Goal: Ask a question: Seek information or help from site administrators or community

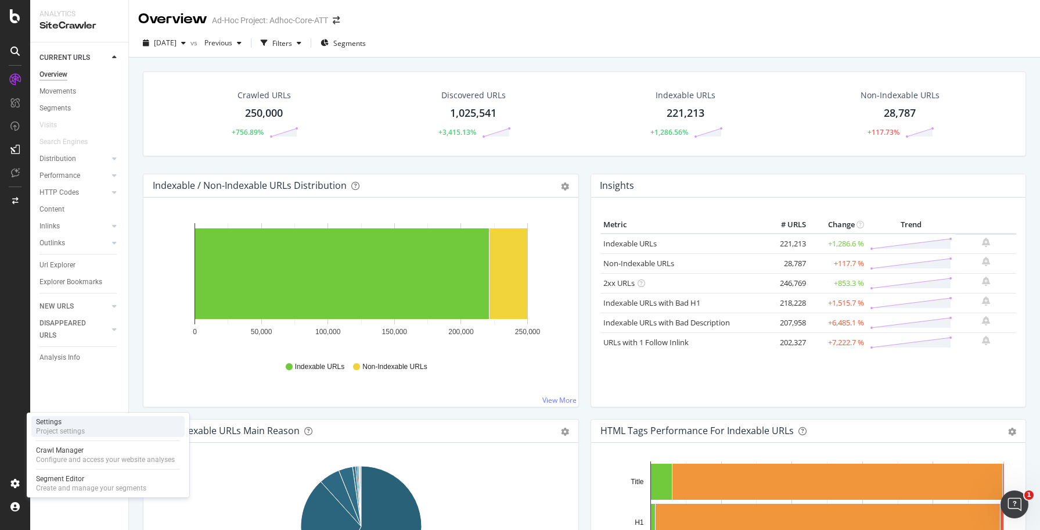
click at [72, 425] on div "Settings" at bounding box center [60, 421] width 49 height 9
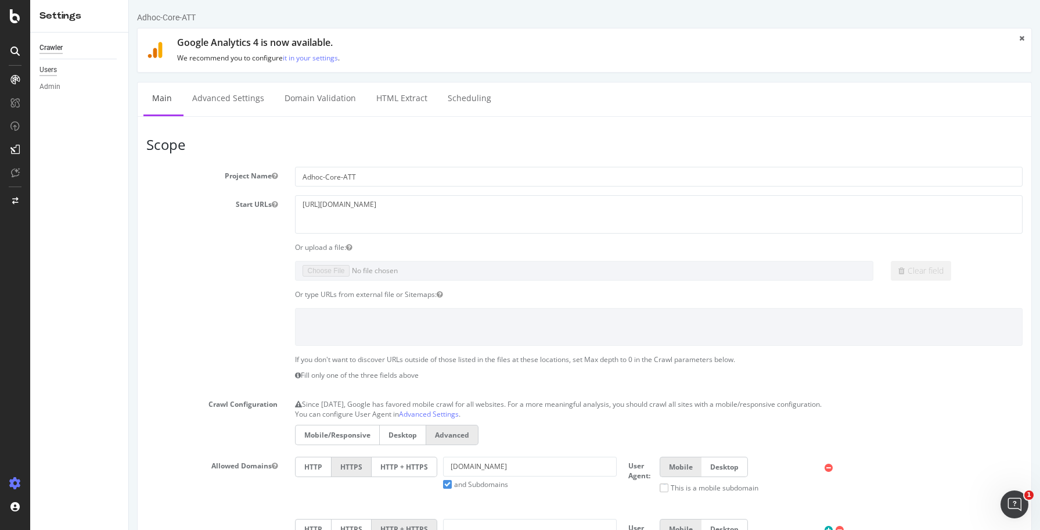
click at [56, 71] on div "Users" at bounding box center [47, 70] width 17 height 12
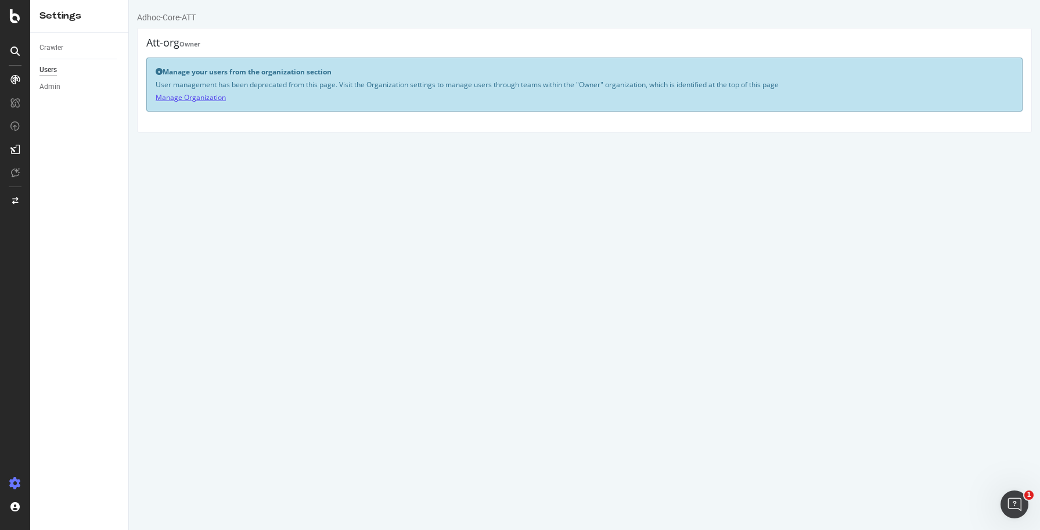
click at [182, 98] on link "Manage Organization" at bounding box center [191, 97] width 70 height 10
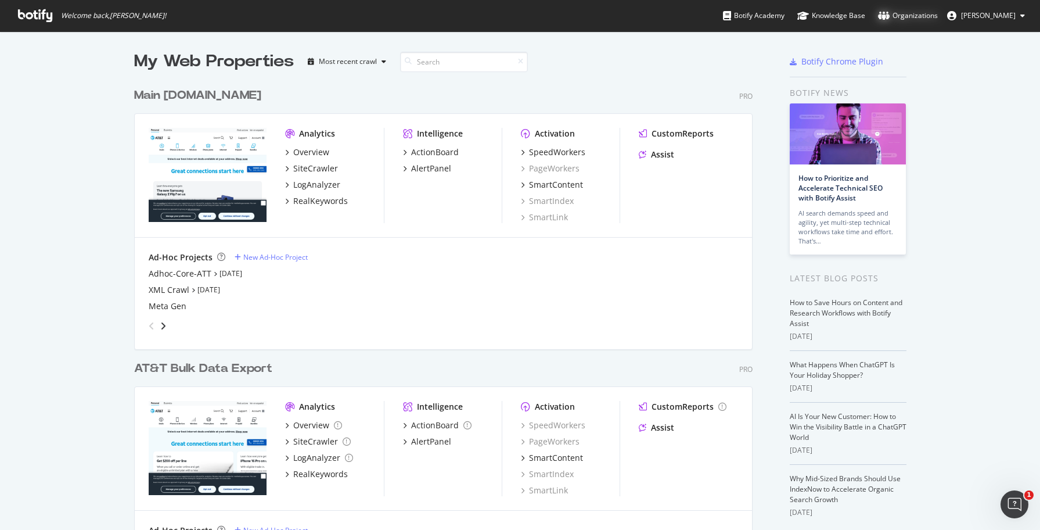
click at [931, 16] on div "Organizations" at bounding box center [908, 16] width 60 height 12
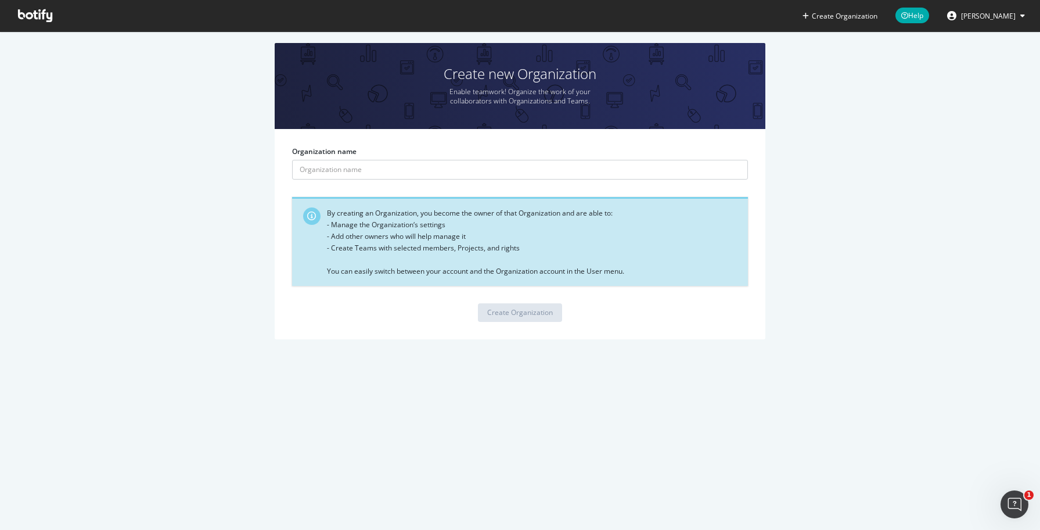
click at [983, 16] on span "Jean Leconte" at bounding box center [988, 16] width 55 height 10
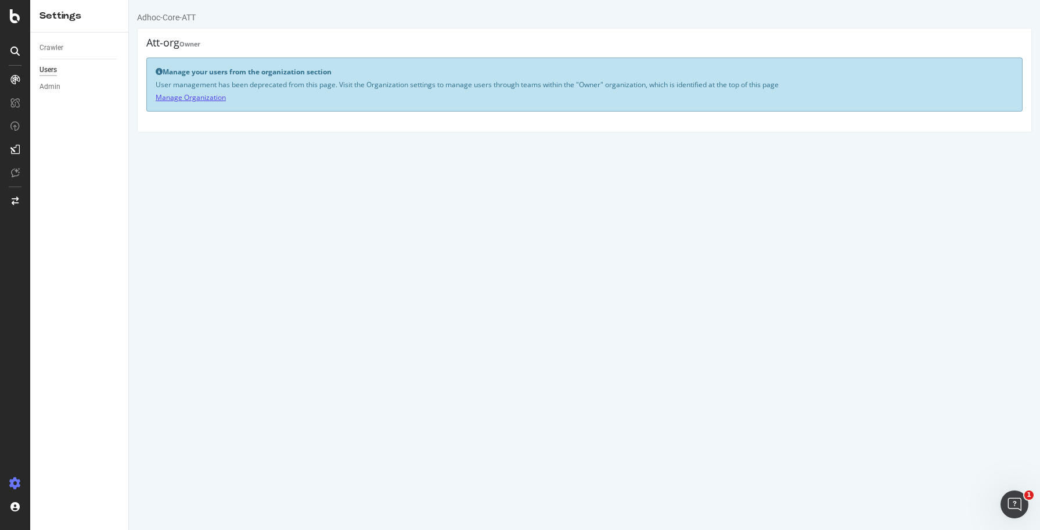
click at [197, 98] on link "Manage Organization" at bounding box center [191, 97] width 70 height 10
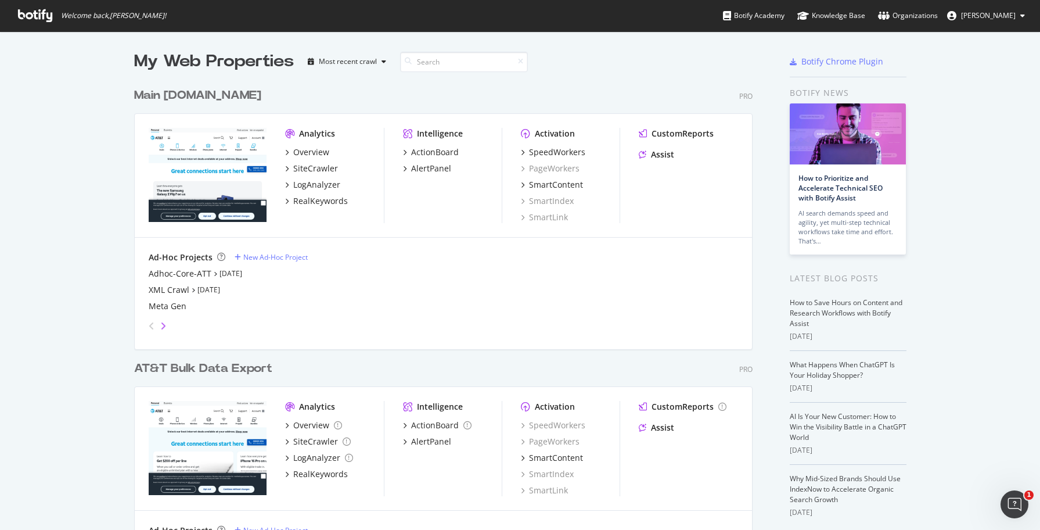
click at [166, 324] on icon "angle-right" at bounding box center [163, 325] width 6 height 9
click at [167, 323] on div "angle-right" at bounding box center [163, 326] width 8 height 12
click at [919, 16] on div "Organizations" at bounding box center [908, 16] width 60 height 12
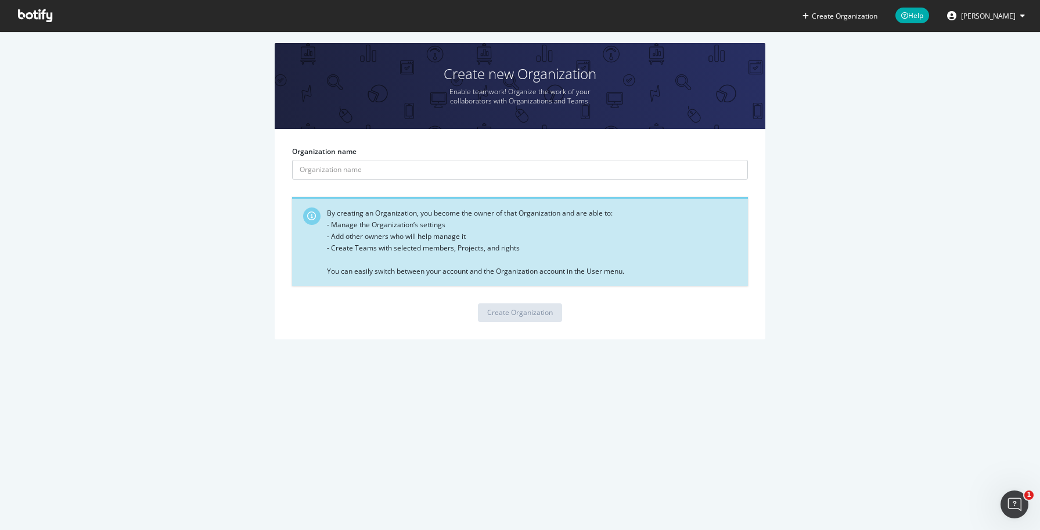
click at [991, 20] on span "[PERSON_NAME]" at bounding box center [988, 16] width 55 height 10
click at [869, 88] on div "Create new Organization Enable teamwork! Organize the work of your collaborator…" at bounding box center [519, 197] width 1005 height 308
click at [37, 19] on icon at bounding box center [35, 15] width 34 height 13
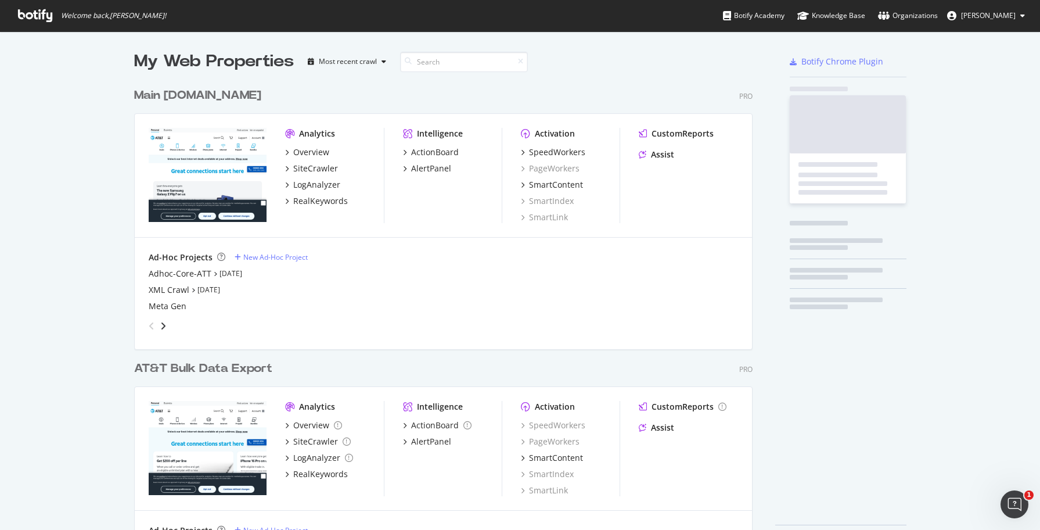
scroll to position [476, 628]
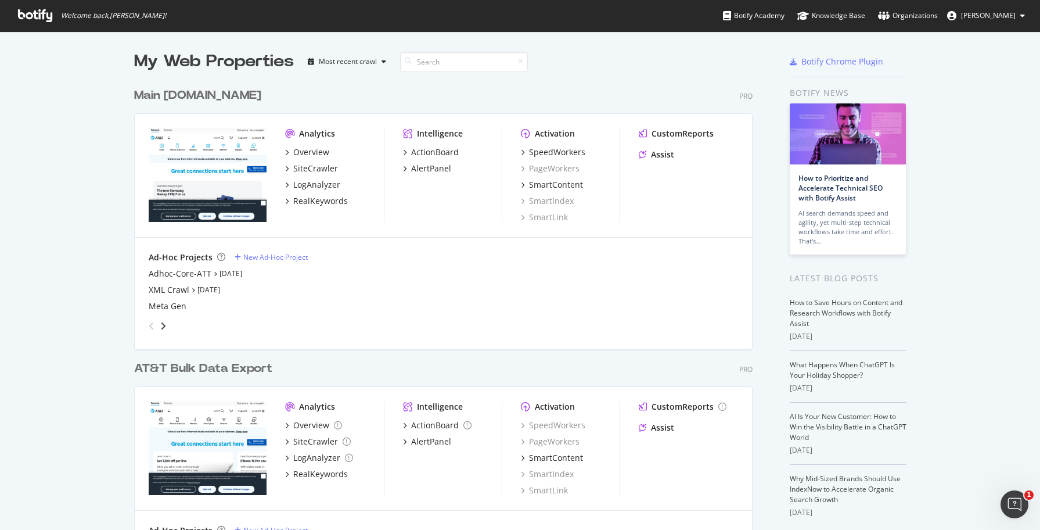
click at [184, 98] on div "Main [DOMAIN_NAME]" at bounding box center [197, 95] width 127 height 17
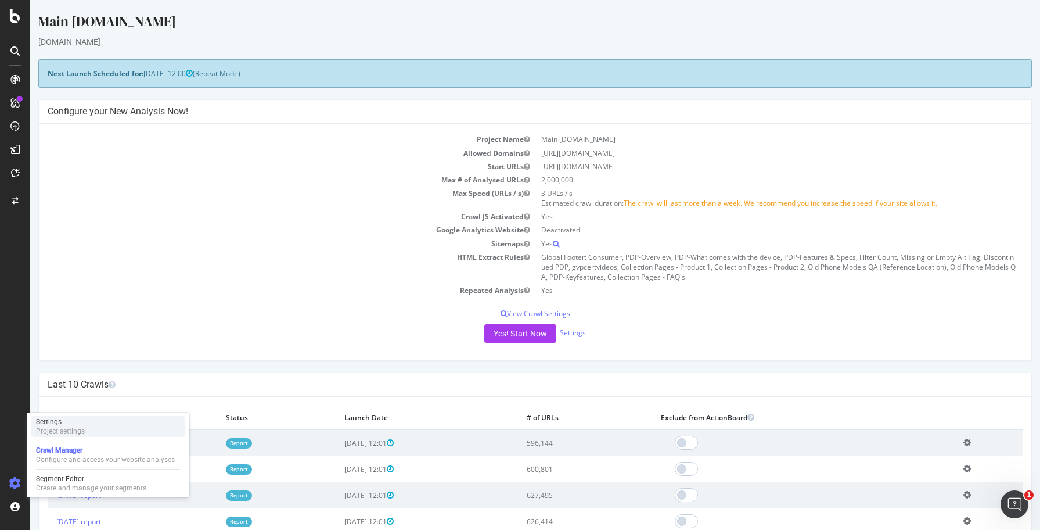
click at [79, 432] on div "Project settings" at bounding box center [60, 430] width 49 height 9
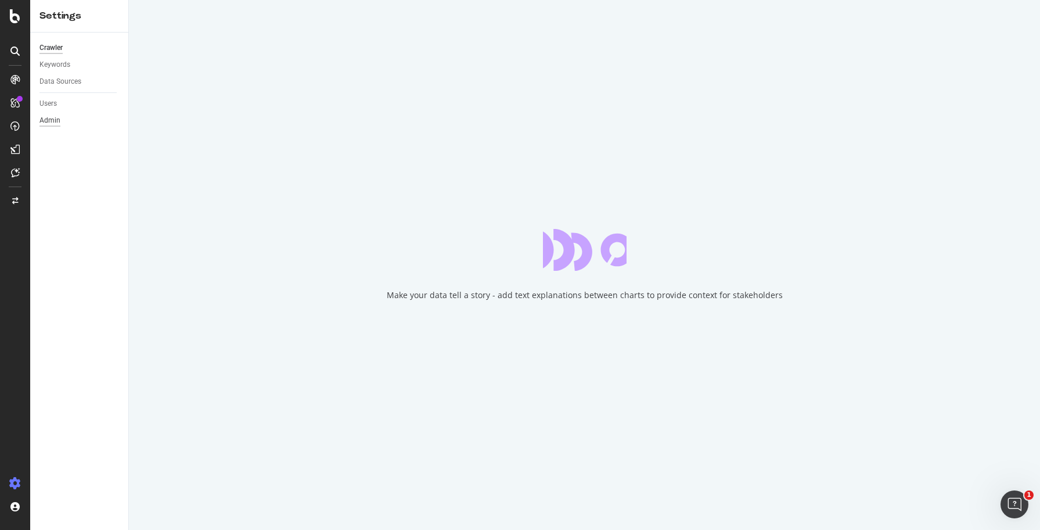
click at [53, 119] on div "Admin" at bounding box center [49, 120] width 21 height 12
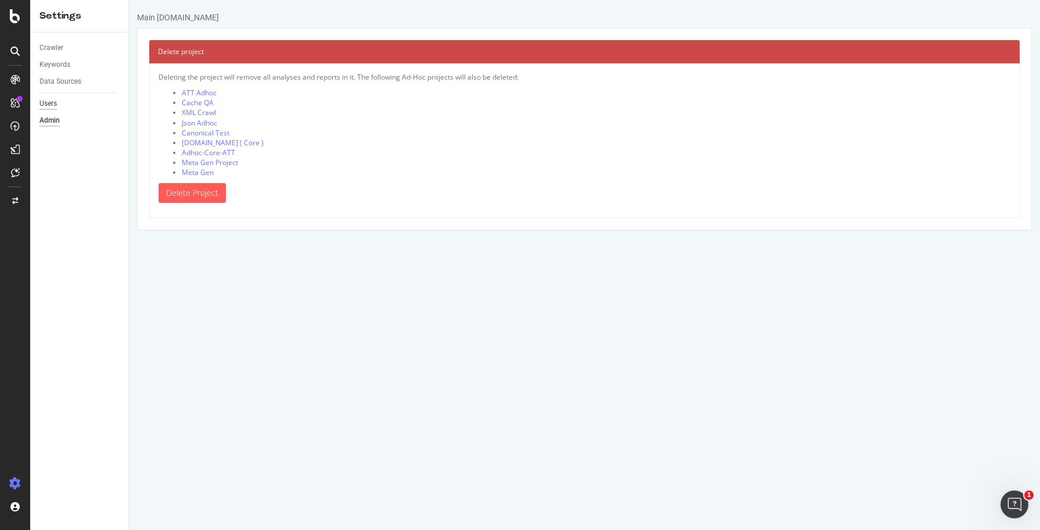
click at [52, 100] on div "Users" at bounding box center [47, 104] width 17 height 12
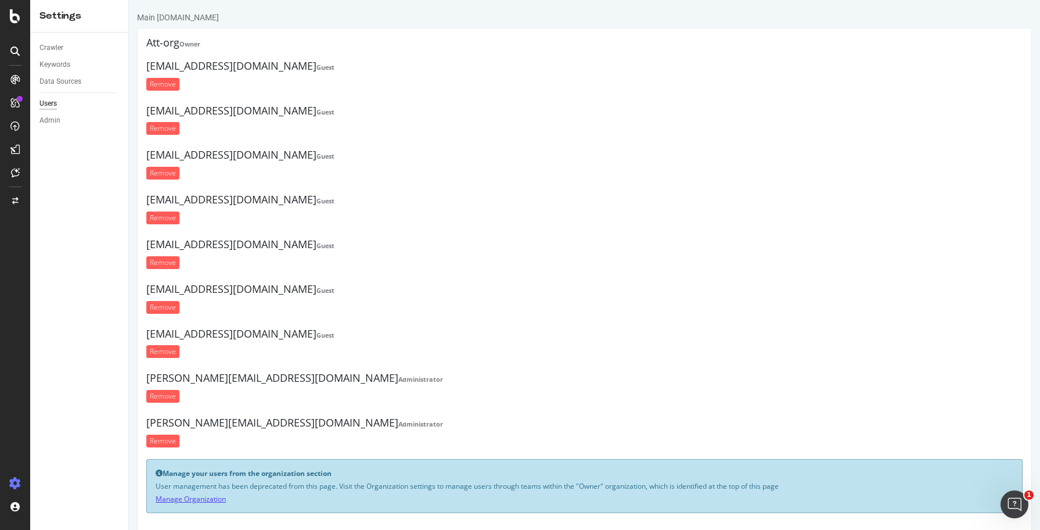
click at [195, 498] on link "Manage Organization" at bounding box center [191, 499] width 70 height 10
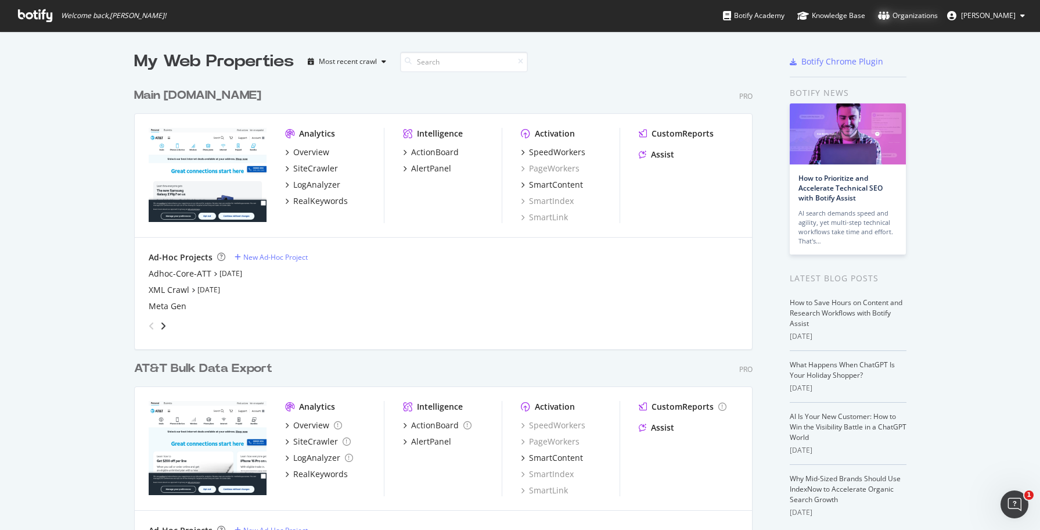
click at [916, 20] on div "Organizations" at bounding box center [908, 16] width 60 height 12
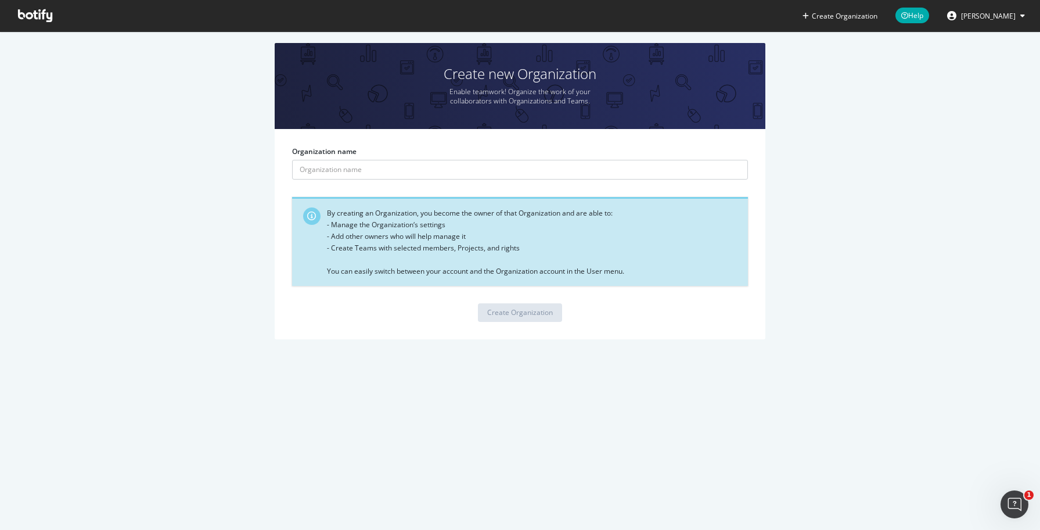
click at [35, 15] on icon at bounding box center [35, 15] width 34 height 13
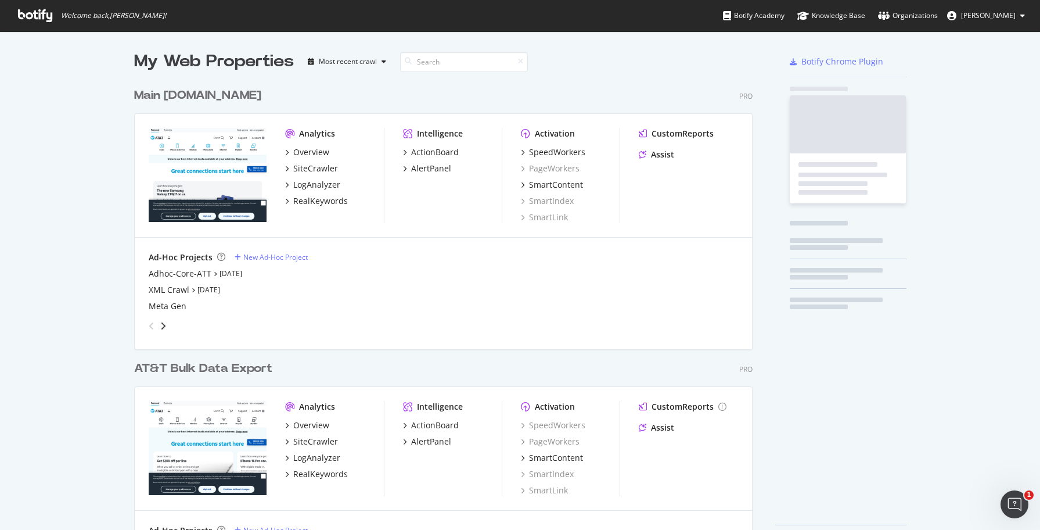
scroll to position [530, 1040]
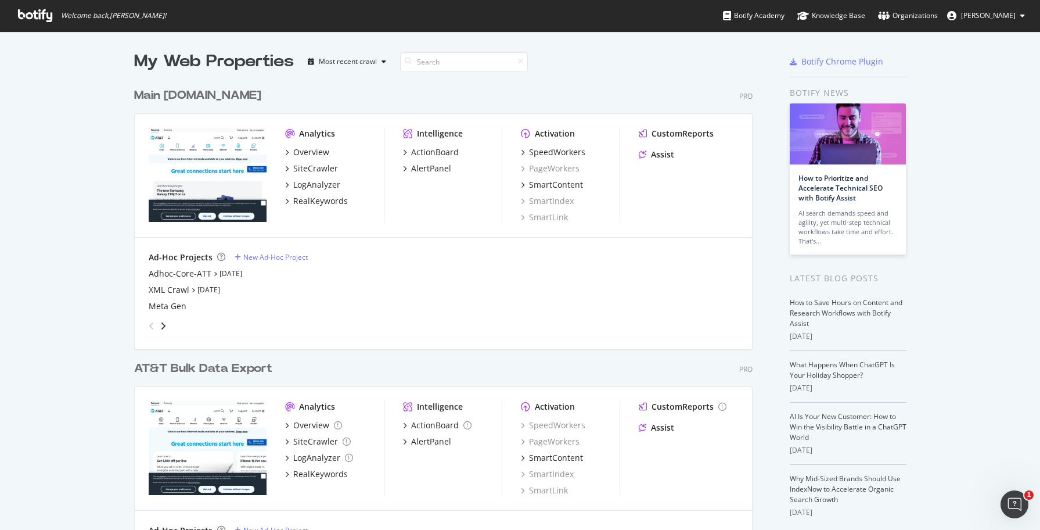
click at [26, 16] on icon at bounding box center [35, 15] width 34 height 13
click at [1015, 19] on span "[PERSON_NAME]" at bounding box center [988, 15] width 55 height 10
click at [44, 101] on div "My Web Properties Most recent crawl Main [DOMAIN_NAME] Pro Analytics Overview S…" at bounding box center [520, 304] width 1040 height 547
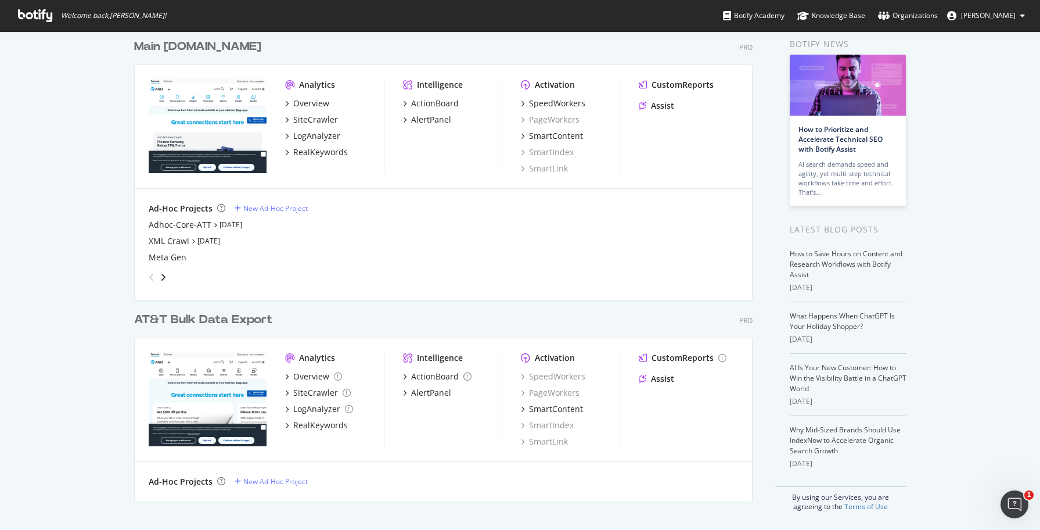
scroll to position [0, 0]
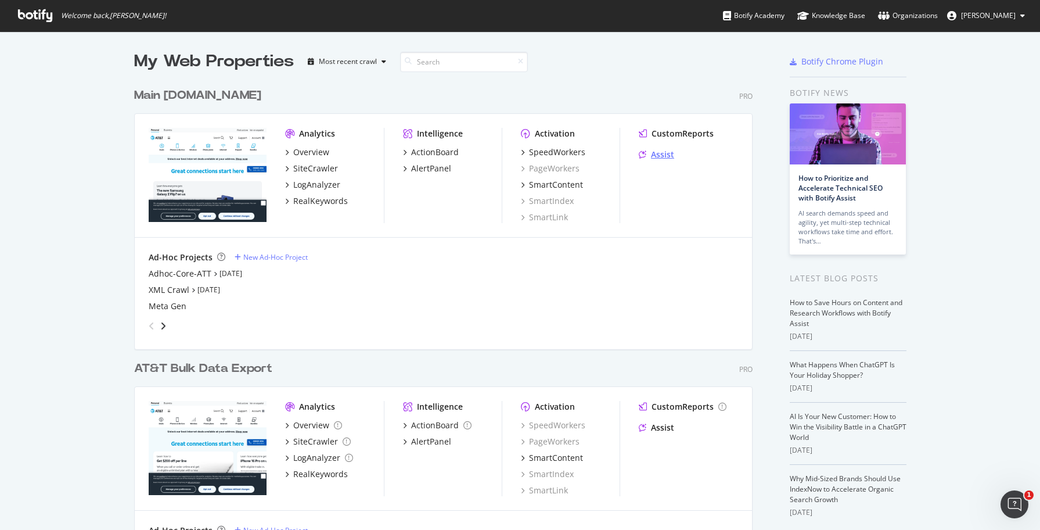
click at [664, 151] on div "Assist" at bounding box center [662, 155] width 23 height 12
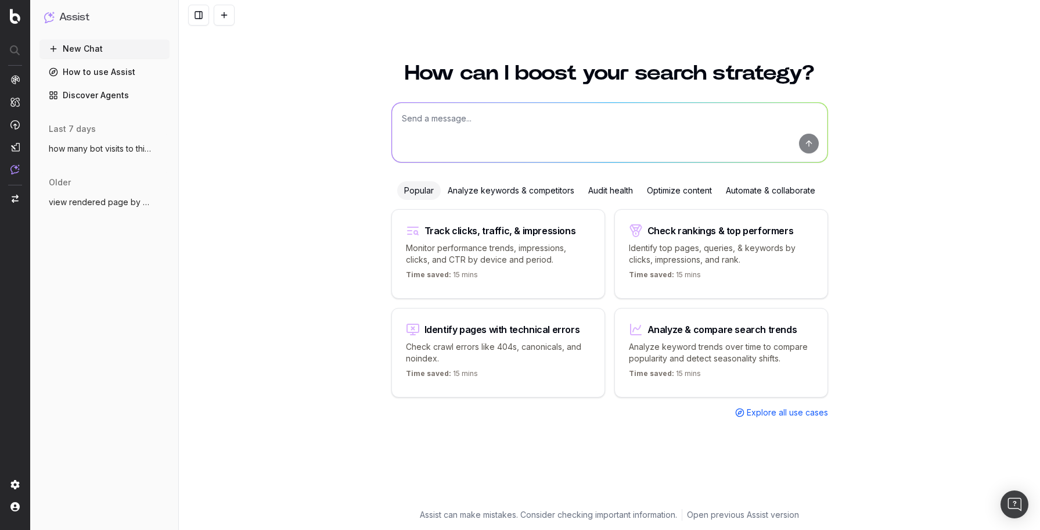
click at [426, 117] on textarea at bounding box center [610, 132] width 436 height 59
type textarea "add user"
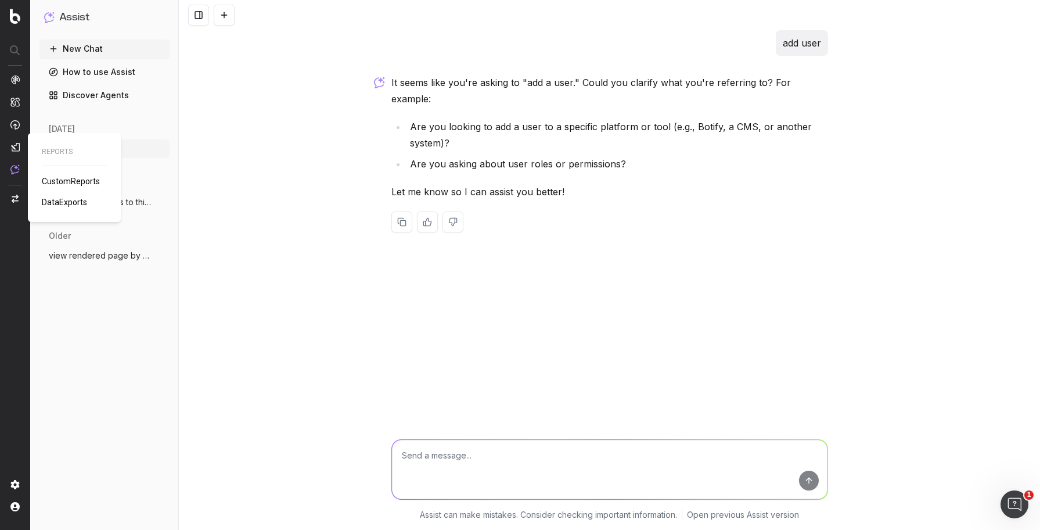
click at [75, 179] on span "last 7 days" at bounding box center [72, 183] width 47 height 12
click at [68, 179] on span "CustomReports" at bounding box center [71, 181] width 58 height 9
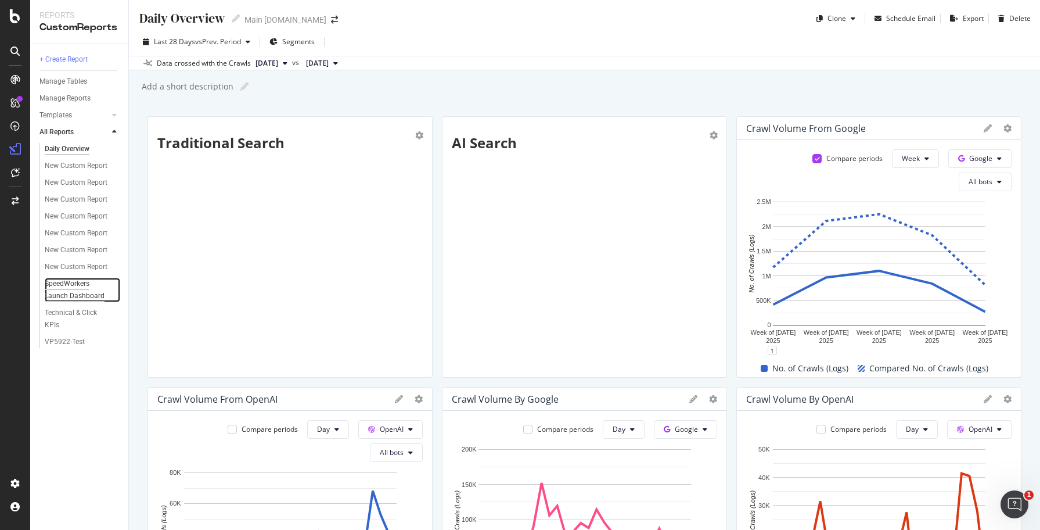
click at [67, 292] on div "SpeedWorkers Launch Dashboard" at bounding box center [79, 290] width 68 height 24
